Goal: Task Accomplishment & Management: Use online tool/utility

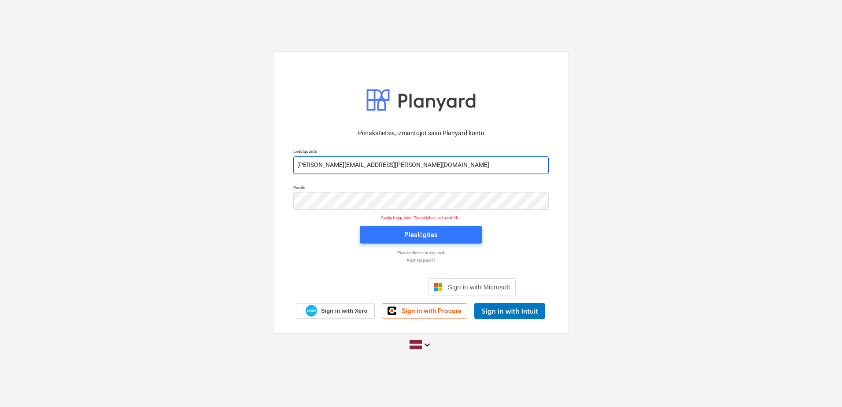
drag, startPoint x: 395, startPoint y: 167, endPoint x: 273, endPoint y: 157, distance: 122.0
click at [273, 157] on div "Pierakstieties, izmantojot savu Planyard kontu Lietotājvārds [PERSON_NAME][EMAI…" at bounding box center [421, 192] width 296 height 282
click at [588, 139] on div "Pierakstieties, izmantojot savu Planyard kontu Lietotājvārds [PERSON_NAME][EMAI…" at bounding box center [421, 203] width 842 height 318
click at [632, 90] on div "Pierakstieties, izmantojot savu Planyard kontu Lietotājvārds [PERSON_NAME][EMAI…" at bounding box center [421, 203] width 842 height 318
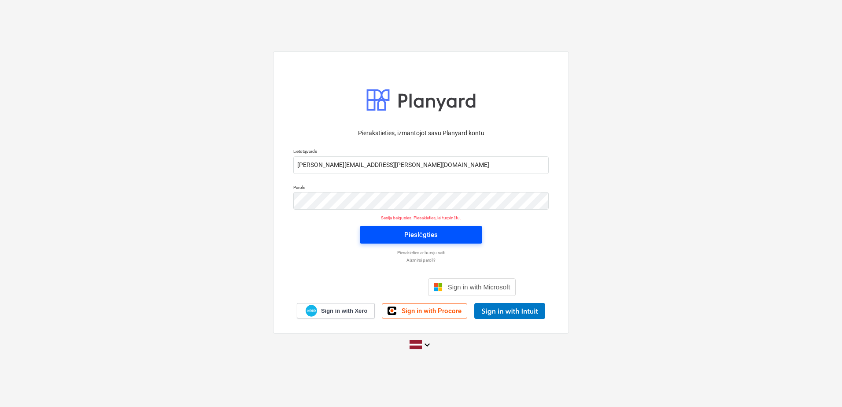
click at [414, 230] on div "Pieslēgties" at bounding box center [420, 234] width 33 height 11
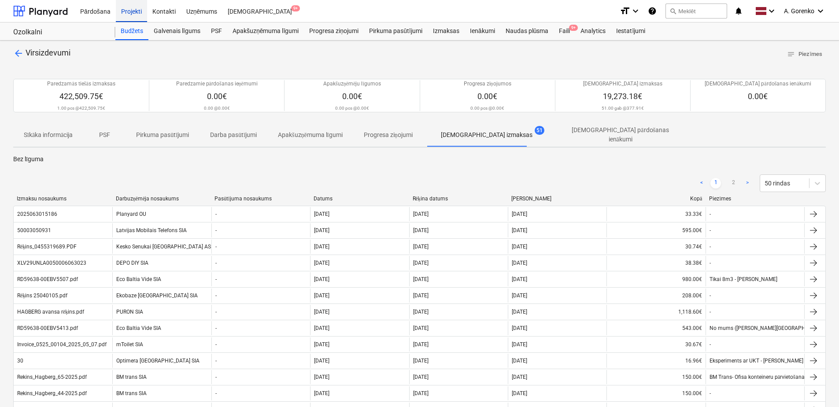
click at [133, 10] on div "Projekti" at bounding box center [131, 11] width 31 height 22
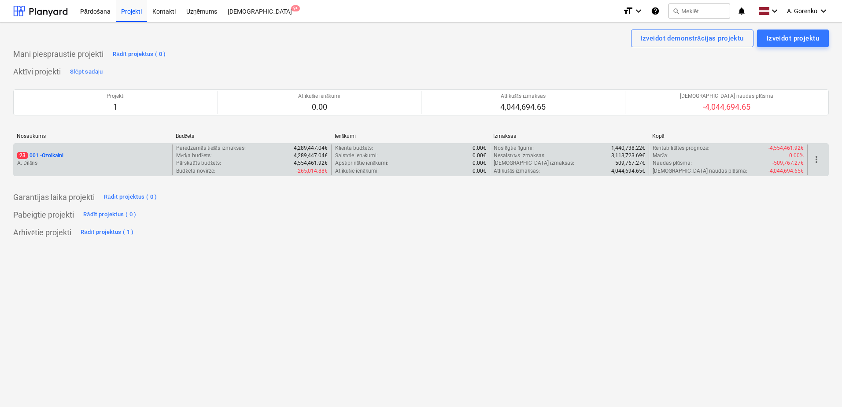
click at [97, 154] on div "23 001 - Ozolkalni" at bounding box center [93, 155] width 152 height 7
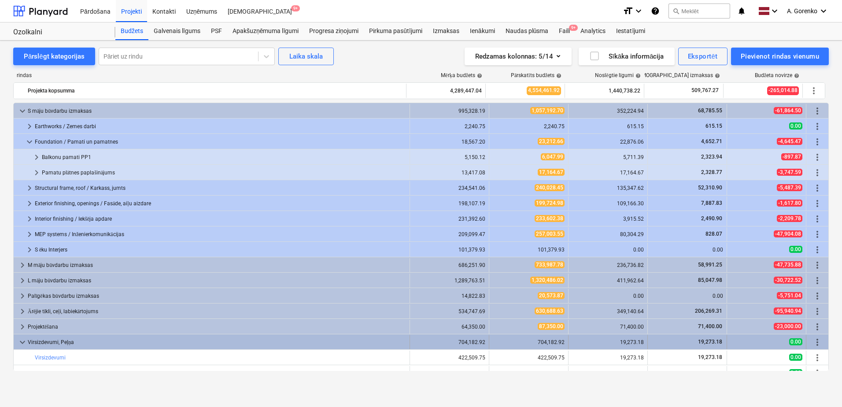
scroll to position [9, 0]
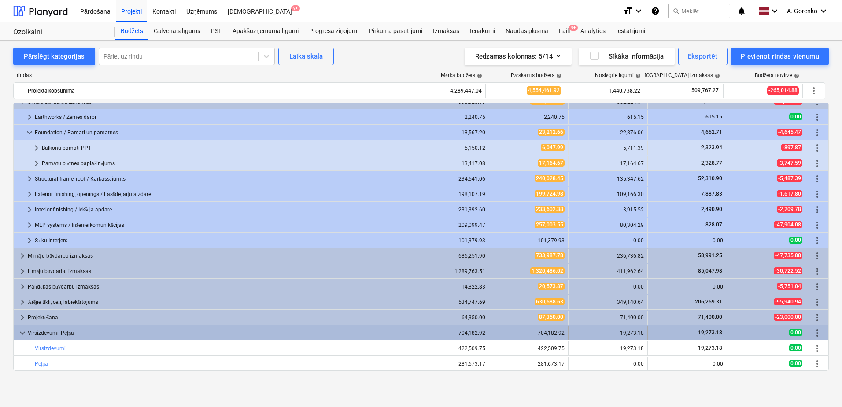
click at [48, 329] on div "Virsizdevumi, Peļņa" at bounding box center [217, 333] width 378 height 14
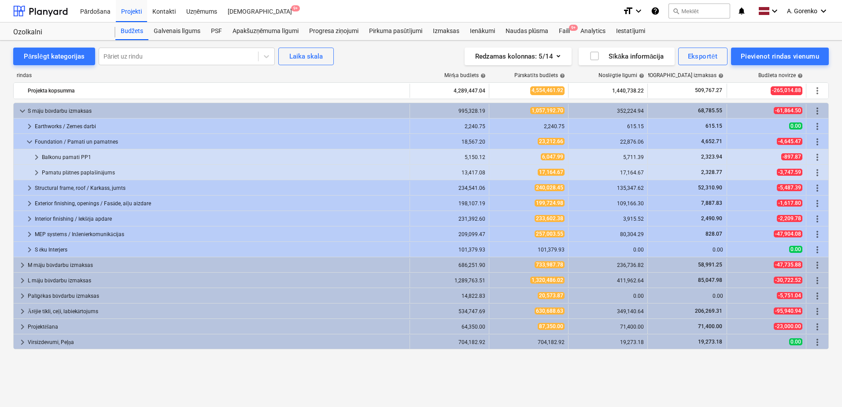
scroll to position [0, 0]
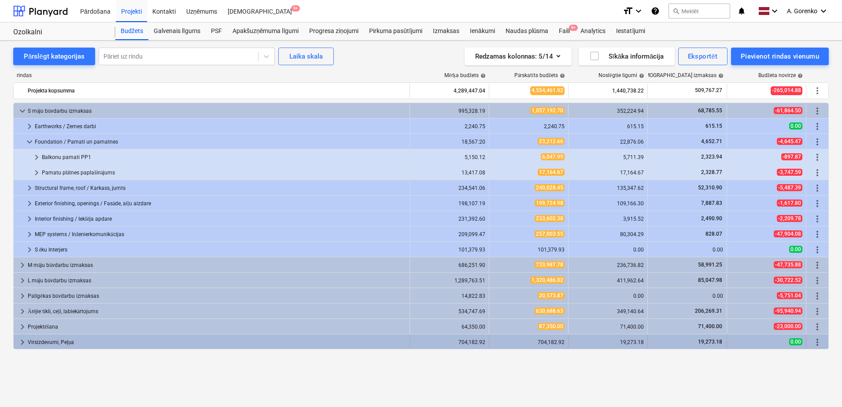
click at [53, 348] on div "Virsizdevumi, Peļņa" at bounding box center [217, 342] width 378 height 14
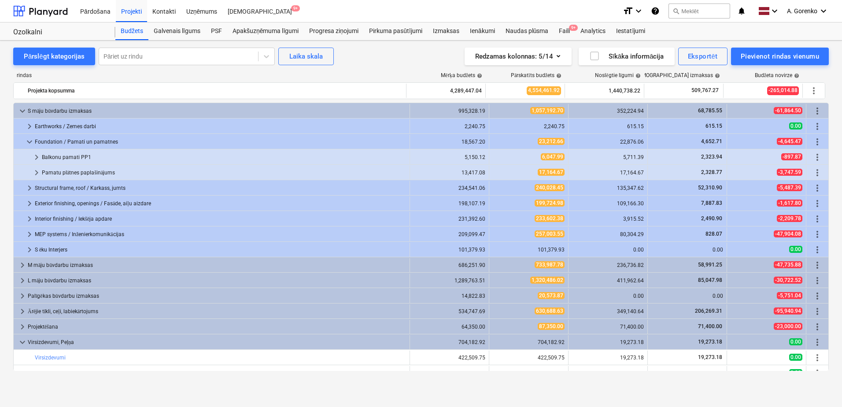
scroll to position [9, 0]
